Goal: Complete application form

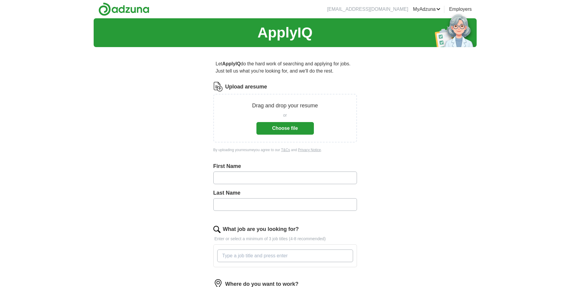
click at [299, 125] on button "Choose file" at bounding box center [285, 128] width 57 height 13
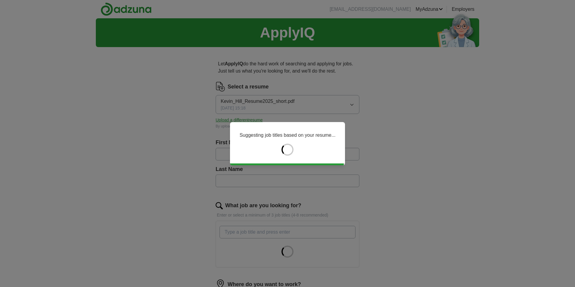
type input "*****"
type input "****"
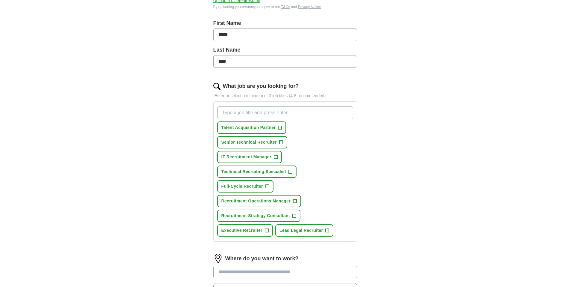
scroll to position [120, 0]
click at [280, 142] on span "+" at bounding box center [281, 141] width 4 height 5
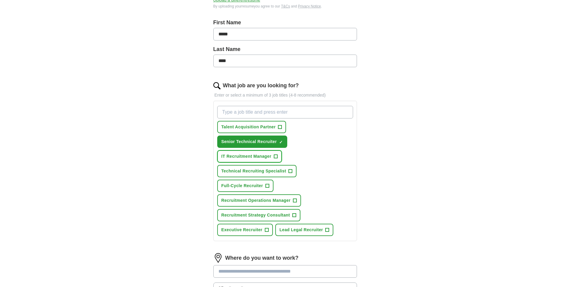
click at [276, 156] on span "+" at bounding box center [276, 156] width 4 height 5
click at [290, 170] on span "+" at bounding box center [291, 171] width 4 height 5
click at [268, 187] on span "+" at bounding box center [268, 185] width 4 height 5
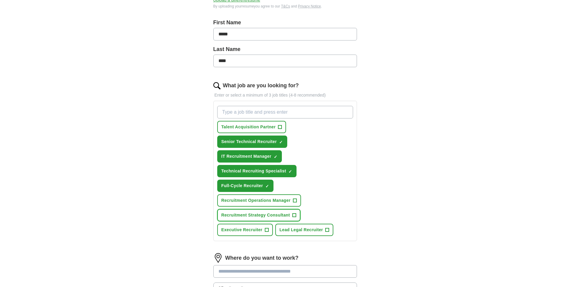
click at [294, 214] on span "+" at bounding box center [295, 215] width 4 height 5
click at [267, 228] on span "+" at bounding box center [267, 229] width 4 height 5
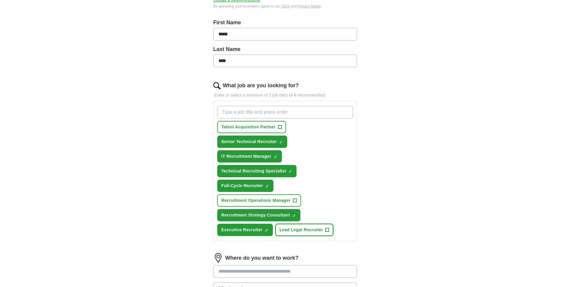
click at [327, 228] on span "+" at bounding box center [328, 229] width 4 height 5
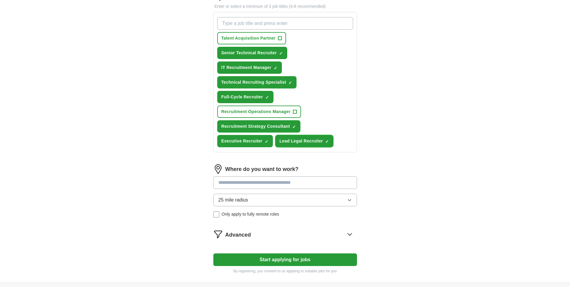
scroll to position [210, 0]
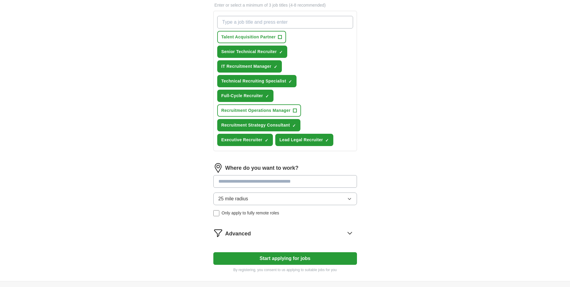
click at [289, 179] on input at bounding box center [286, 181] width 144 height 13
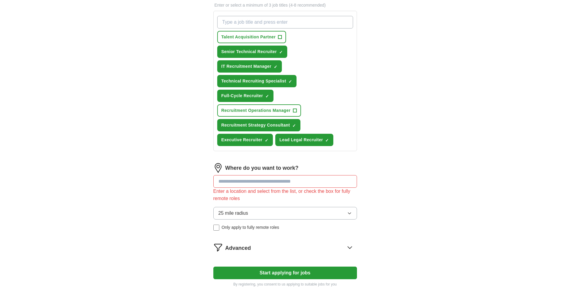
click at [215, 213] on div "25 mile radius Only apply to fully remote roles" at bounding box center [286, 219] width 144 height 24
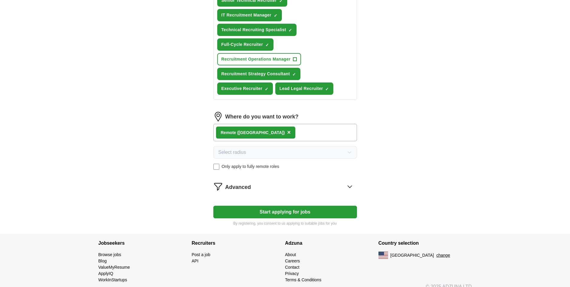
scroll to position [269, 0]
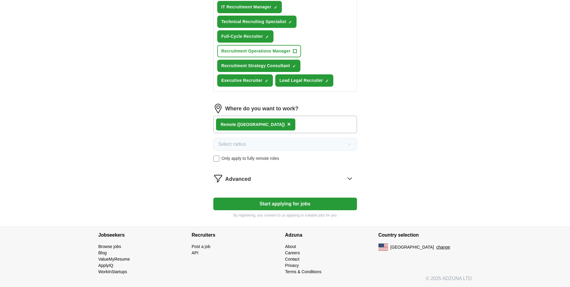
click at [284, 205] on button "Start applying for jobs" at bounding box center [286, 203] width 144 height 13
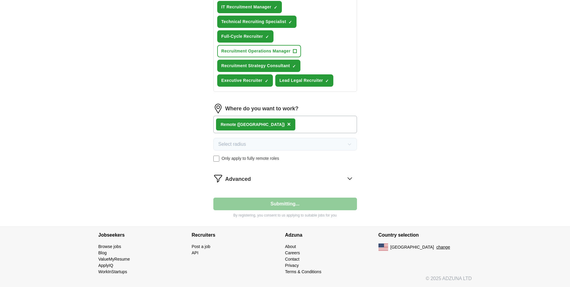
select select "**"
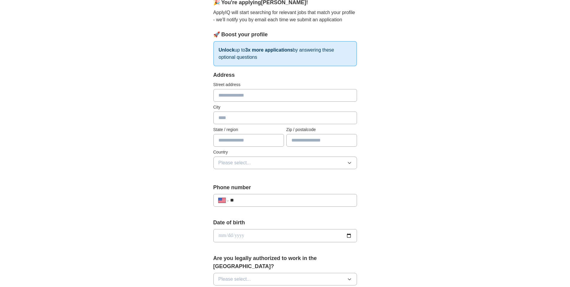
scroll to position [60, 0]
click at [231, 97] on input "text" at bounding box center [286, 94] width 144 height 13
type input "**********"
type input "**"
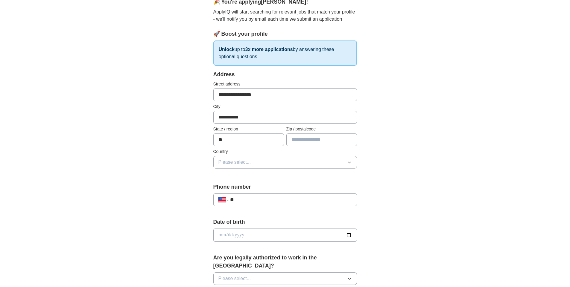
type input "*****"
click at [226, 163] on span "Please select..." at bounding box center [235, 161] width 33 height 7
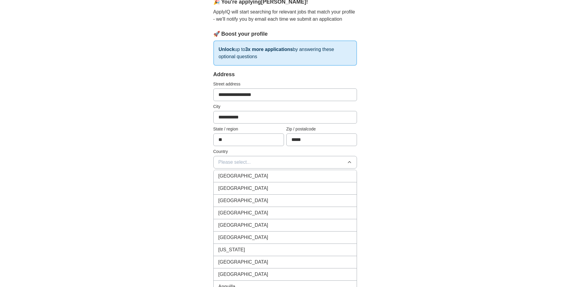
click at [232, 187] on span "[GEOGRAPHIC_DATA]" at bounding box center [244, 187] width 50 height 7
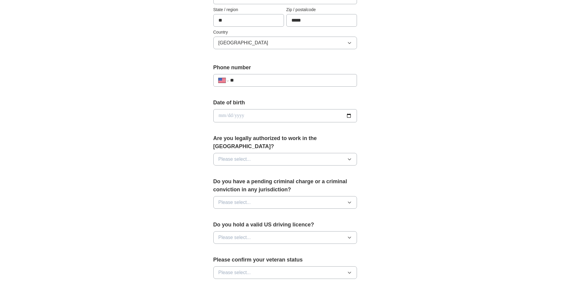
scroll to position [180, 0]
click at [256, 79] on input "**" at bounding box center [291, 79] width 122 height 7
type input "**********"
click at [332, 116] on input "date" at bounding box center [286, 114] width 144 height 13
type input "**********"
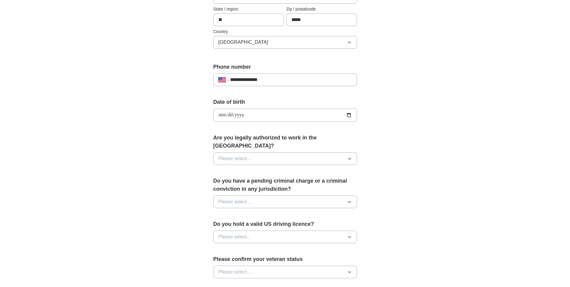
click at [298, 152] on button "Please select..." at bounding box center [286, 158] width 144 height 13
click at [293, 169] on div "Yes" at bounding box center [286, 172] width 134 height 7
click at [274, 195] on button "Please select..." at bounding box center [286, 201] width 144 height 13
click at [271, 224] on div "No" at bounding box center [286, 227] width 134 height 7
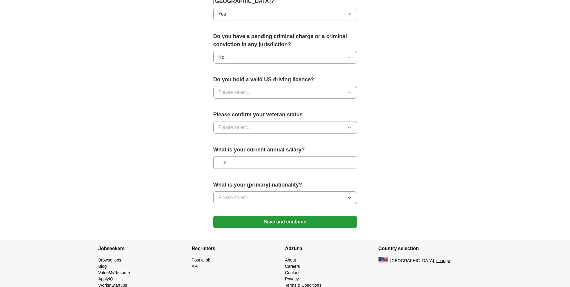
scroll to position [329, 0]
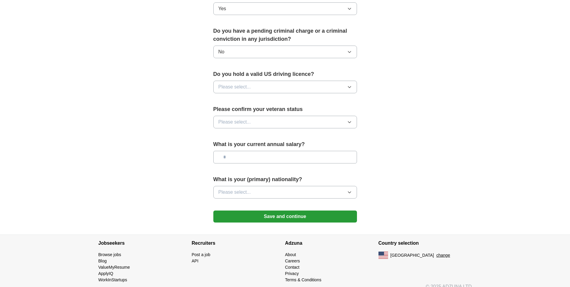
click at [332, 81] on button "Please select..." at bounding box center [286, 87] width 144 height 13
click at [321, 97] on li "Yes" at bounding box center [285, 101] width 143 height 12
click at [283, 116] on button "Please select..." at bounding box center [286, 122] width 144 height 13
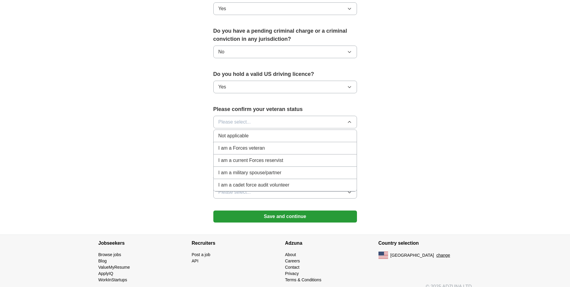
click at [272, 132] on div "Not applicable" at bounding box center [286, 135] width 134 height 7
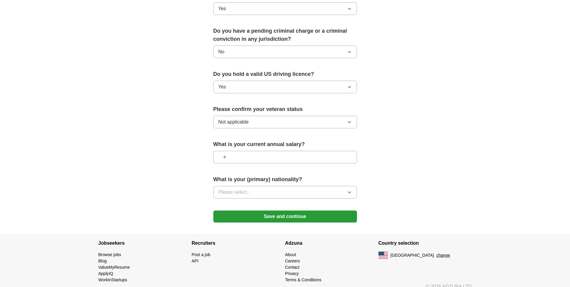
click at [275, 118] on button "Not applicable" at bounding box center [286, 122] width 144 height 13
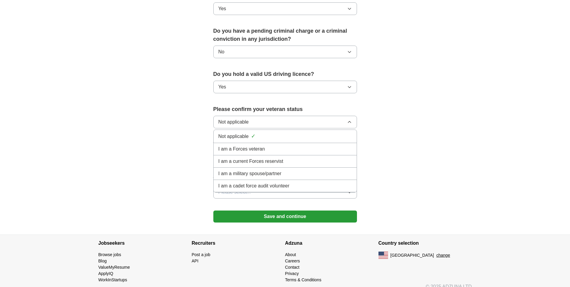
click at [275, 118] on button "Not applicable" at bounding box center [286, 122] width 144 height 13
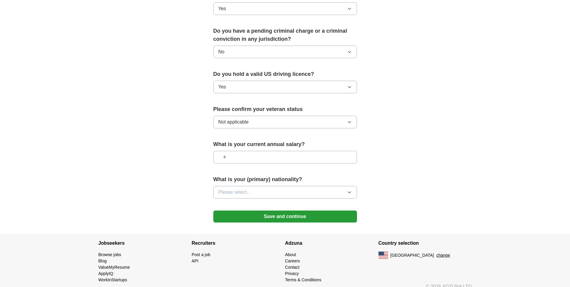
click at [264, 151] on input "text" at bounding box center [286, 157] width 144 height 13
click at [294, 186] on button "Please select..." at bounding box center [286, 192] width 144 height 13
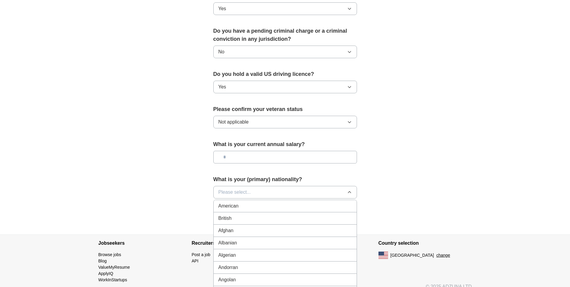
scroll to position [299, 0]
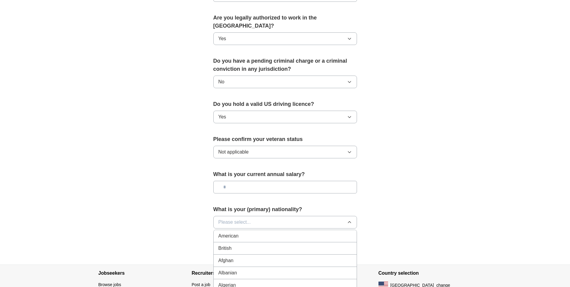
click at [262, 232] on div "American" at bounding box center [286, 235] width 134 height 7
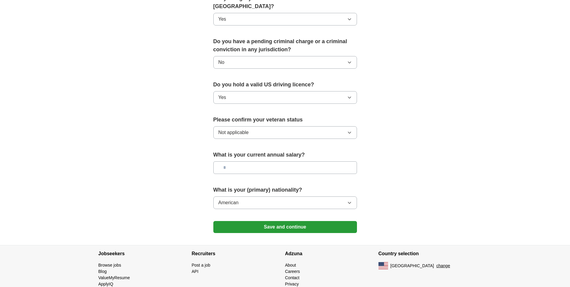
scroll to position [329, 0]
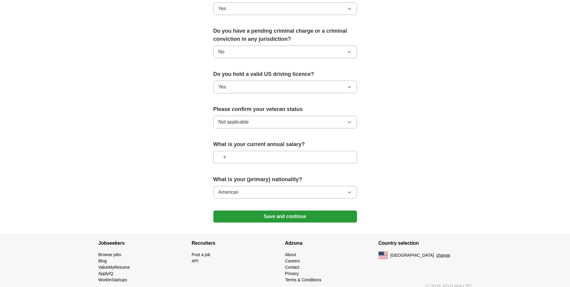
click at [272, 210] on button "Save and continue" at bounding box center [286, 216] width 144 height 12
